Goal: Navigation & Orientation: Find specific page/section

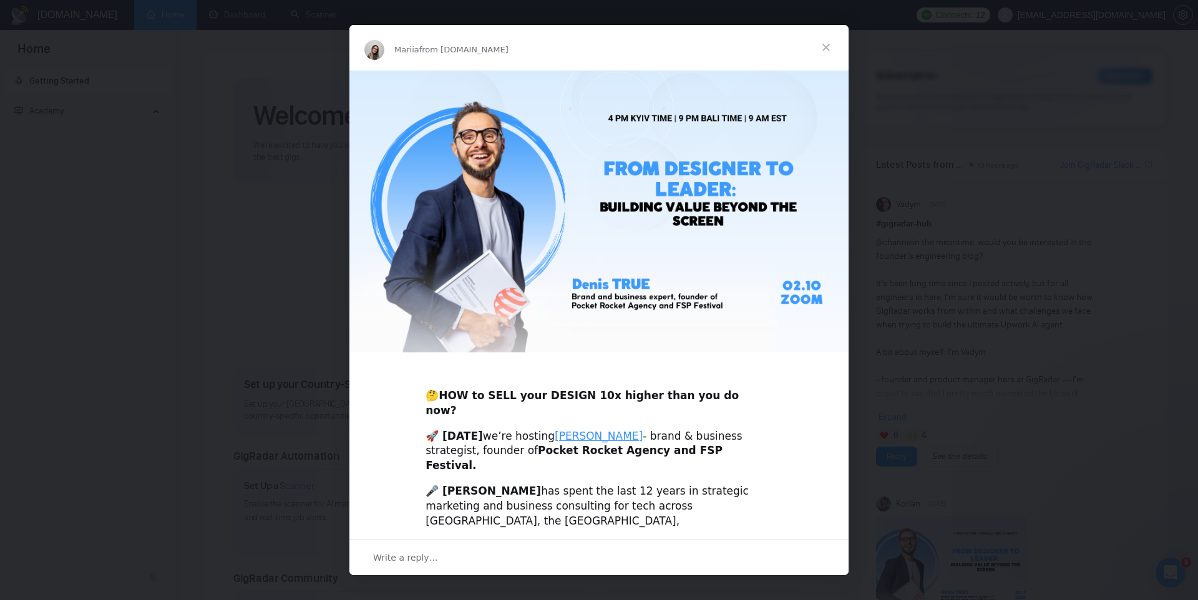
click at [823, 41] on span "Close" at bounding box center [826, 47] width 45 height 45
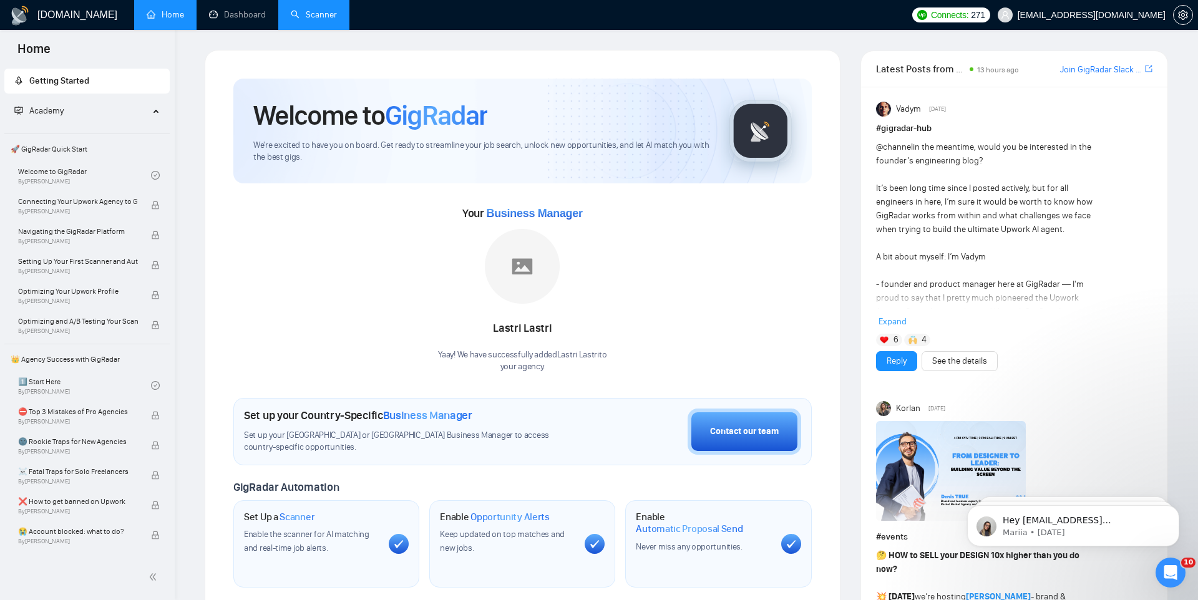
click at [336, 9] on link "Scanner" at bounding box center [314, 14] width 46 height 11
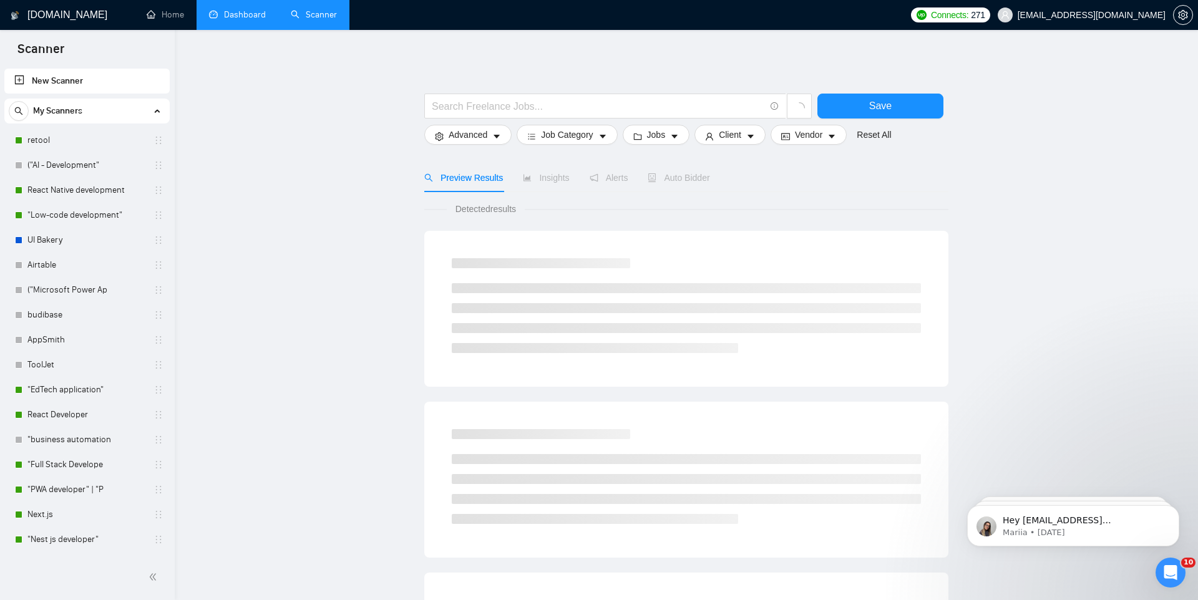
click at [255, 13] on link "Dashboard" at bounding box center [237, 14] width 57 height 11
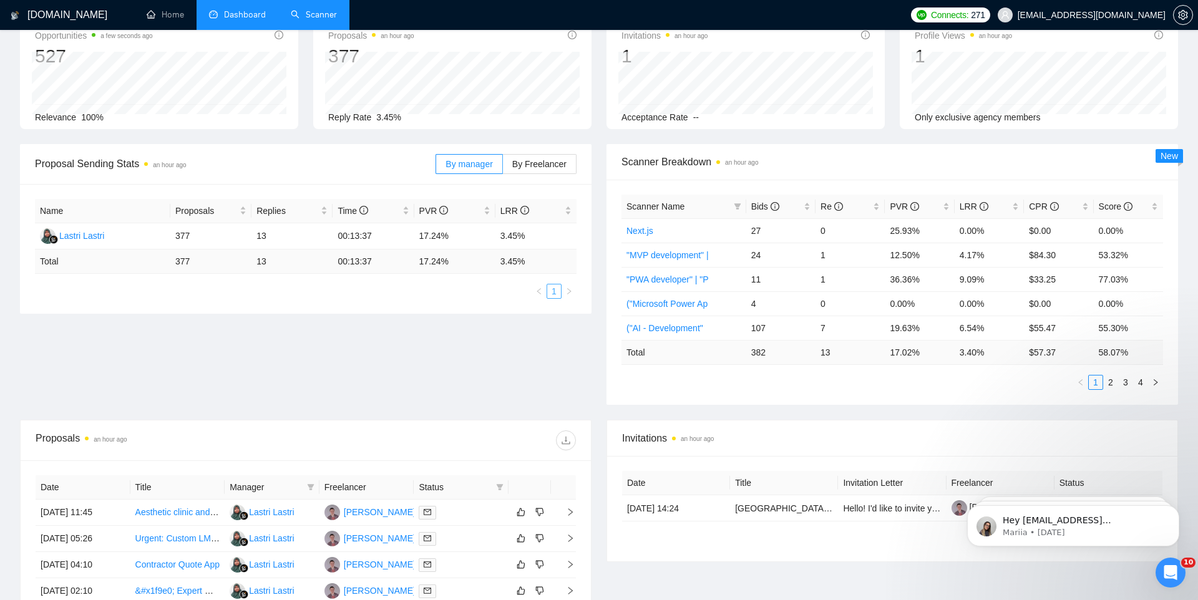
scroll to position [275, 0]
